Goal: Transaction & Acquisition: Purchase product/service

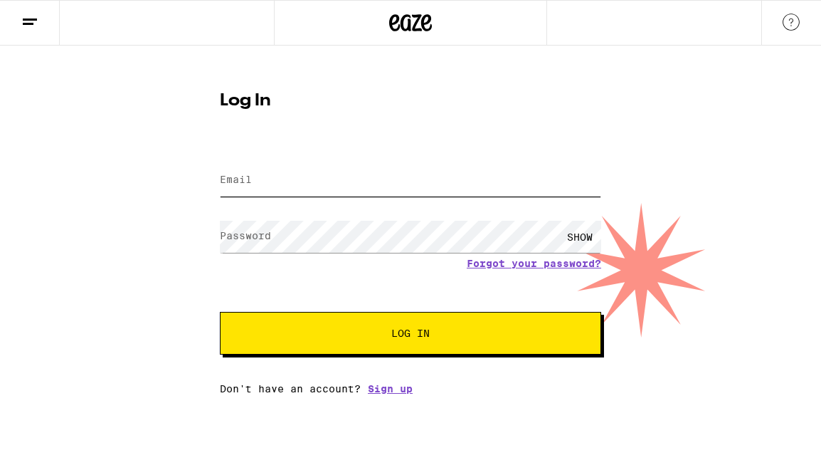
type input "[EMAIL_ADDRESS][DOMAIN_NAME]"
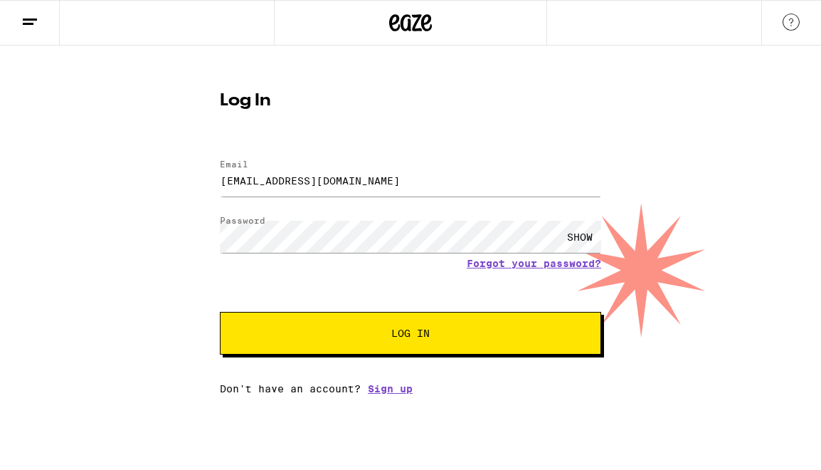
click at [430, 327] on button "Log In" at bounding box center [410, 333] width 381 height 43
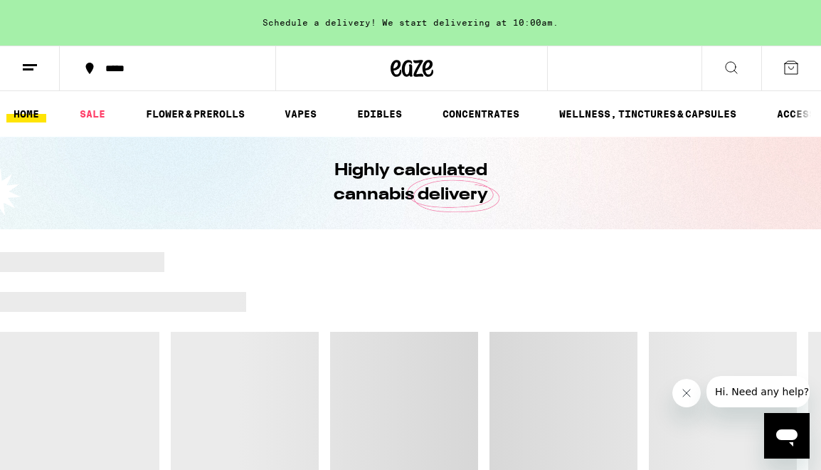
click at [156, 73] on button "*****" at bounding box center [168, 68] width 216 height 43
